Goal: Information Seeking & Learning: Learn about a topic

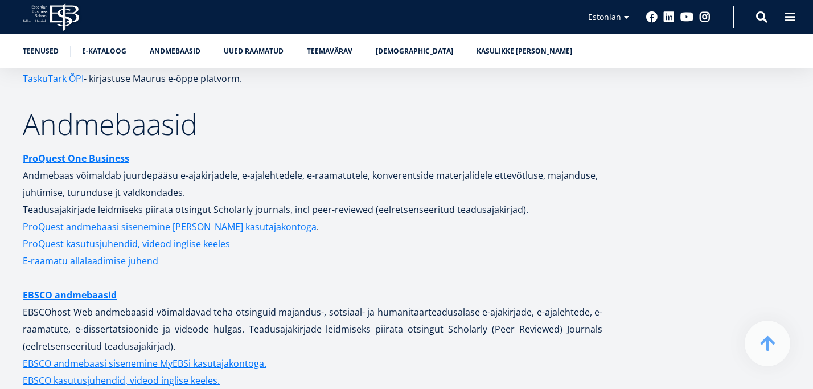
scroll to position [2153, 0]
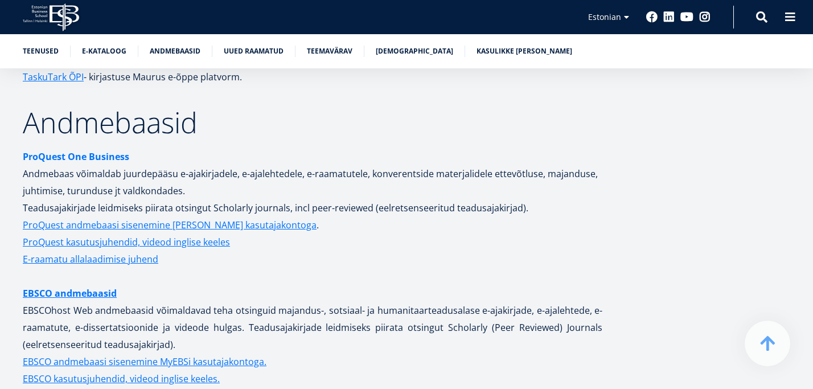
click at [99, 150] on strong "ProQuest One Business" at bounding box center [76, 156] width 107 height 13
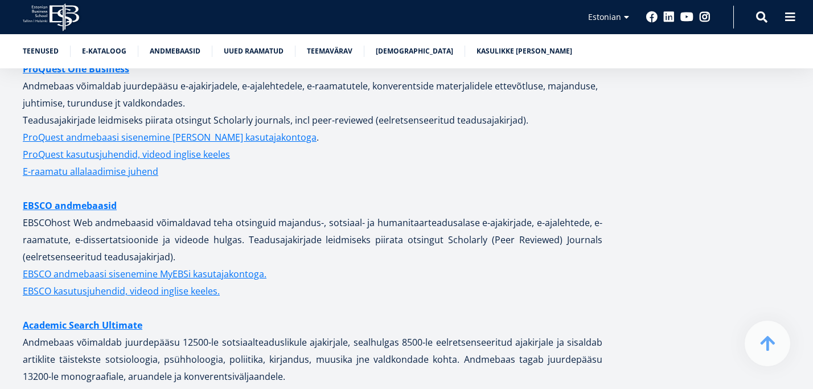
scroll to position [2261, 0]
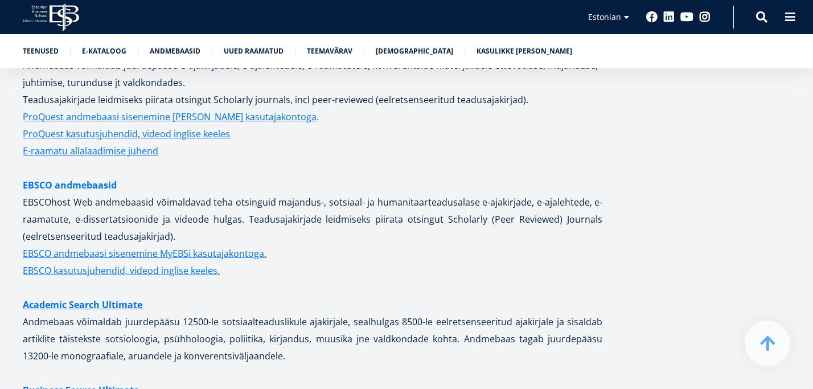
click at [92, 177] on link "EBSCO andmebaasid" at bounding box center [70, 185] width 94 height 17
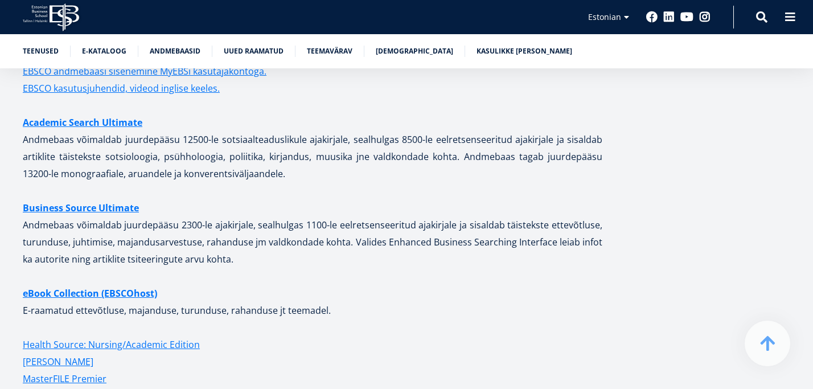
scroll to position [2448, 0]
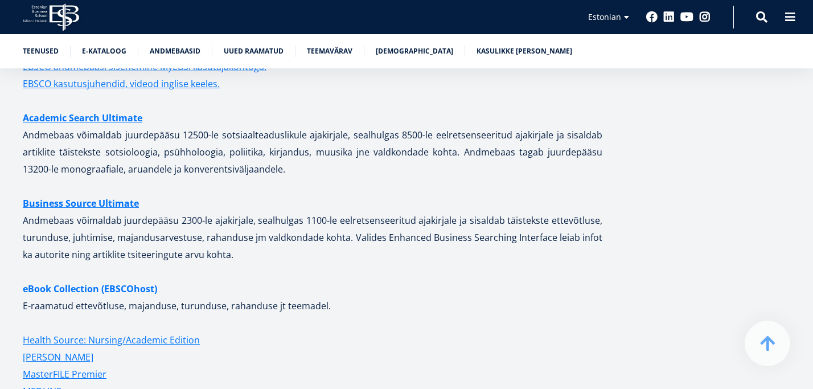
click at [129, 283] on strong "eBook Collection (EBSCOhost)" at bounding box center [90, 289] width 134 height 13
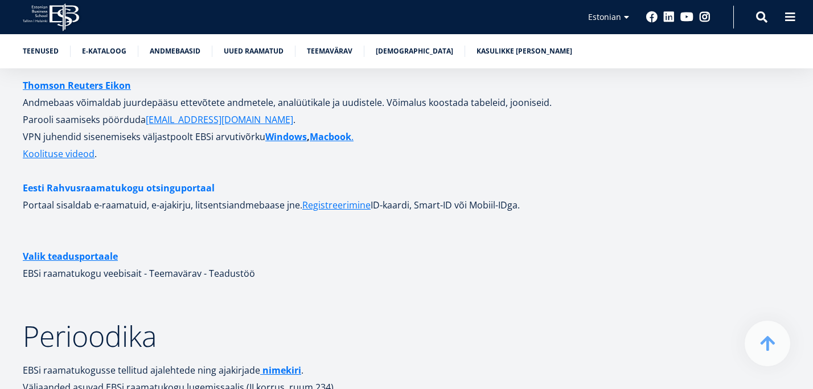
scroll to position [3131, 0]
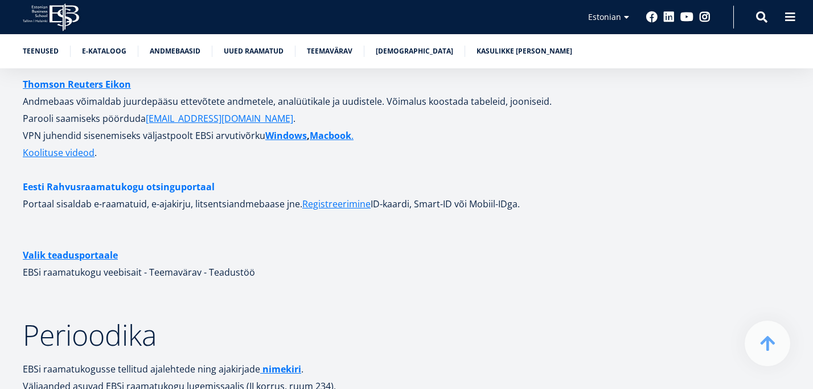
click at [163, 178] on link "Eesti Rahvusraamatukogu otsinguportaal" at bounding box center [119, 186] width 192 height 17
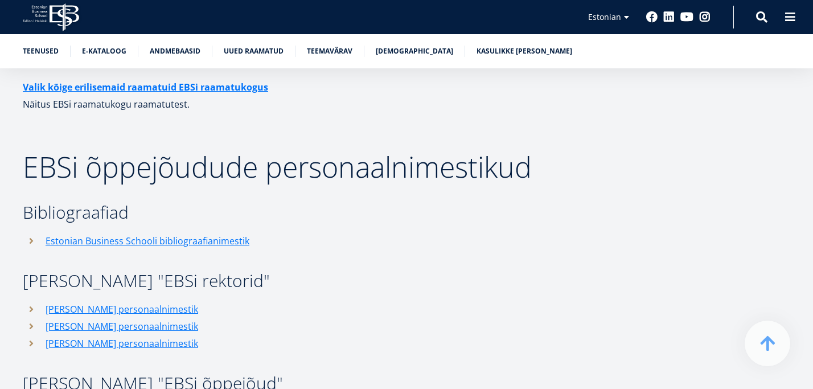
scroll to position [4890, 0]
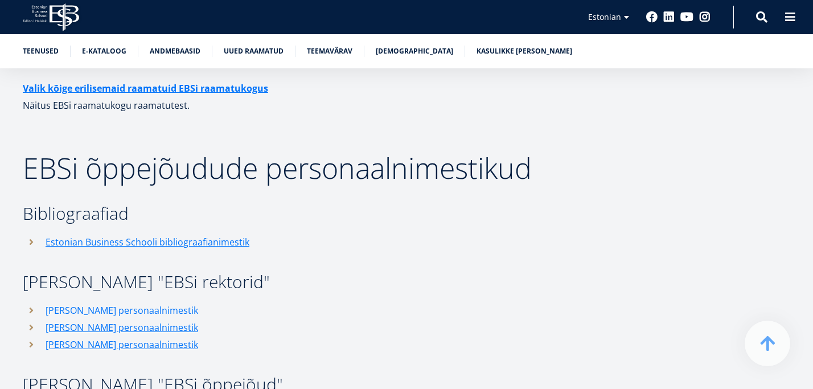
click at [176, 302] on link "[PERSON_NAME] personaalnimestik" at bounding box center [122, 310] width 153 height 17
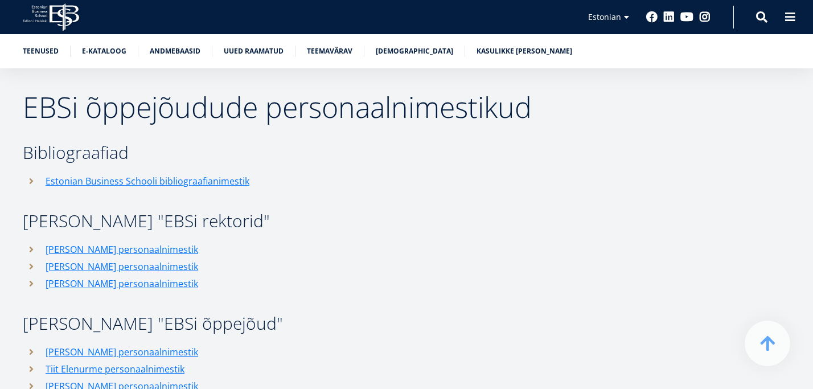
scroll to position [4951, 0]
click at [149, 360] on link "Tiit Elenurme personaalnimestik" at bounding box center [115, 368] width 139 height 17
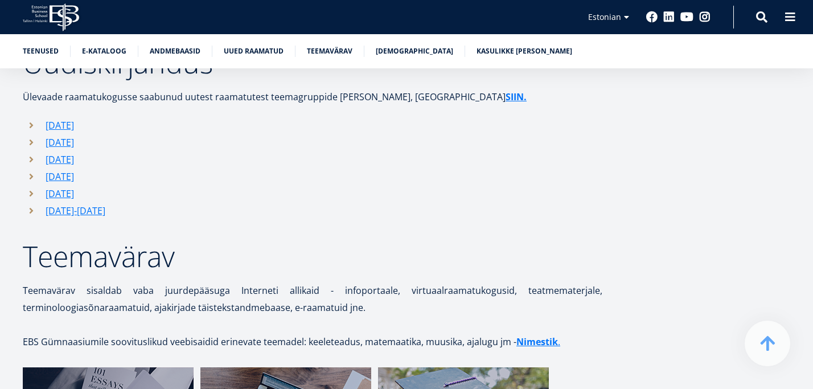
scroll to position [3475, 0]
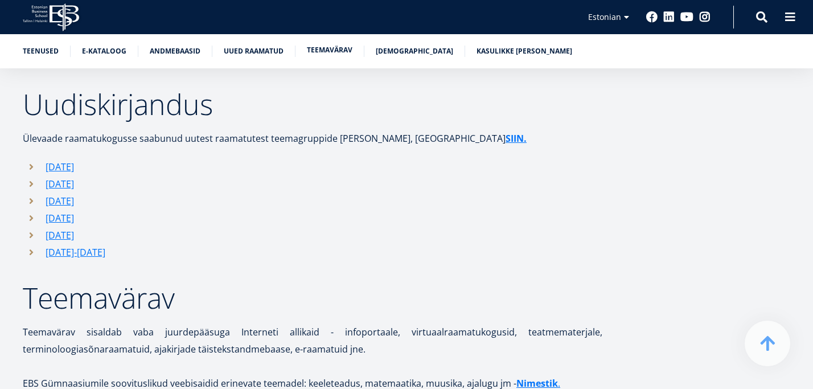
click at [339, 48] on link "Teemavärav" at bounding box center [330, 49] width 46 height 11
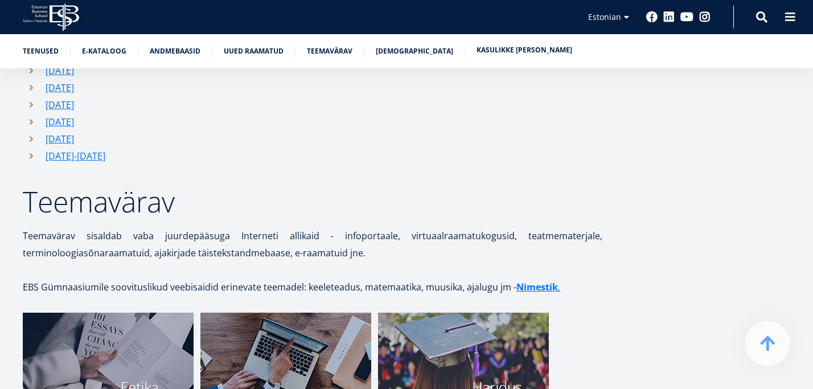
click at [491, 51] on link "Kasulikke [PERSON_NAME]" at bounding box center [525, 49] width 96 height 11
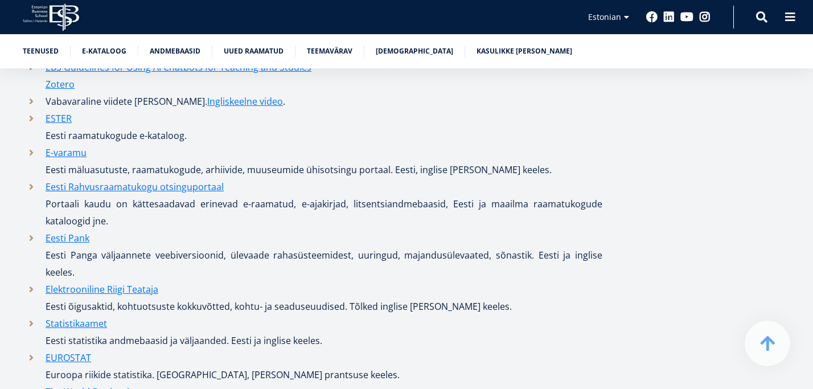
scroll to position [5524, 0]
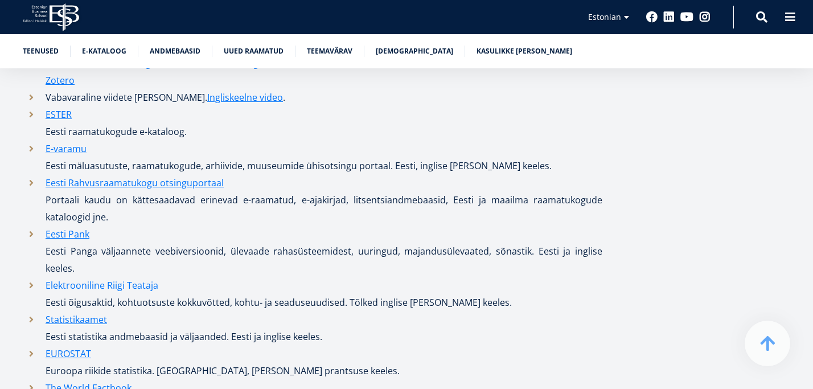
click at [132, 277] on link "Elektrooniline Riigi Teataja" at bounding box center [102, 285] width 113 height 17
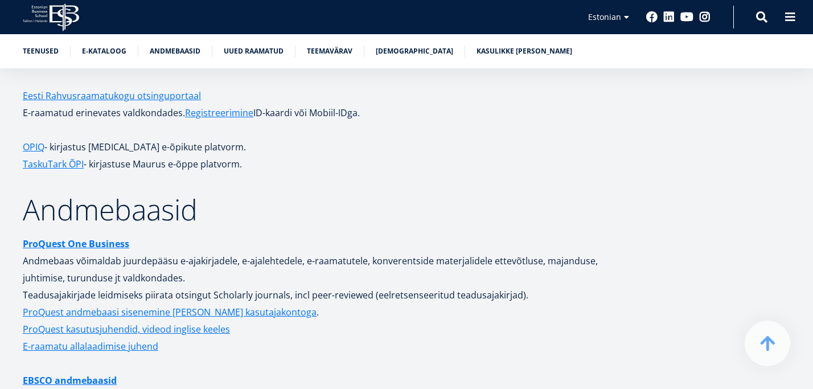
scroll to position [2047, 0]
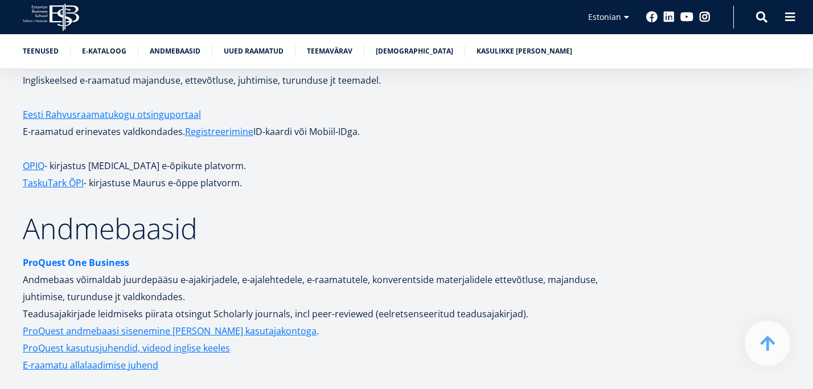
click at [101, 256] on strong "ProQuest One Business" at bounding box center [76, 262] width 107 height 13
